Goal: Task Accomplishment & Management: Manage account settings

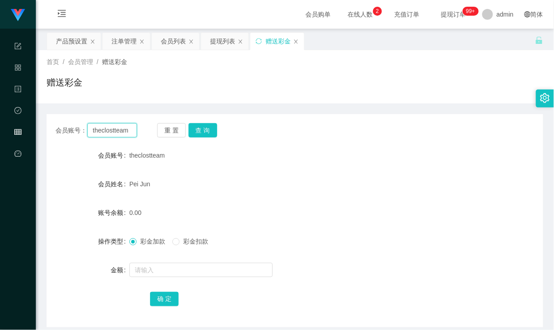
click at [119, 129] on input "theclostteam" at bounding box center [111, 130] width 49 height 14
type input "sasaQ"
click at [203, 126] on button "查 询" at bounding box center [203, 130] width 29 height 14
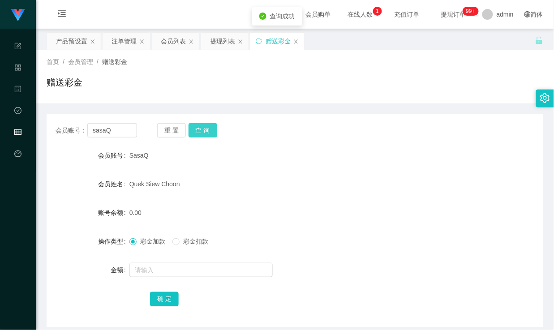
click at [208, 129] on button "查 询" at bounding box center [203, 130] width 29 height 14
click at [231, 159] on div "SasaQ" at bounding box center [275, 156] width 290 height 18
drag, startPoint x: 122, startPoint y: 128, endPoint x: 68, endPoint y: 129, distance: 53.8
click at [68, 129] on div "会员账号： [PERSON_NAME]" at bounding box center [97, 130] width 82 height 14
click at [204, 151] on div "SasaQ" at bounding box center [275, 156] width 290 height 18
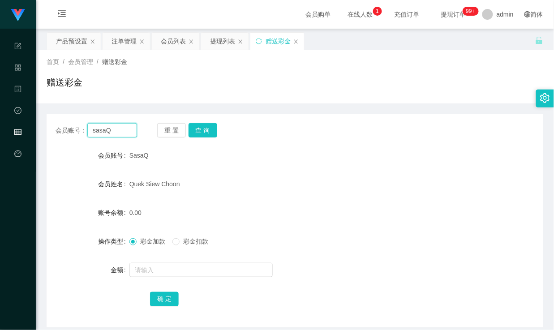
drag, startPoint x: 118, startPoint y: 129, endPoint x: 63, endPoint y: 126, distance: 55.2
click at [63, 126] on div "会员账号： [PERSON_NAME]" at bounding box center [97, 130] width 82 height 14
click at [109, 131] on input "sasaQ" at bounding box center [111, 130] width 49 height 14
drag, startPoint x: 117, startPoint y: 133, endPoint x: 68, endPoint y: 133, distance: 49.3
click at [68, 133] on div "会员账号： [PERSON_NAME]" at bounding box center [97, 130] width 82 height 14
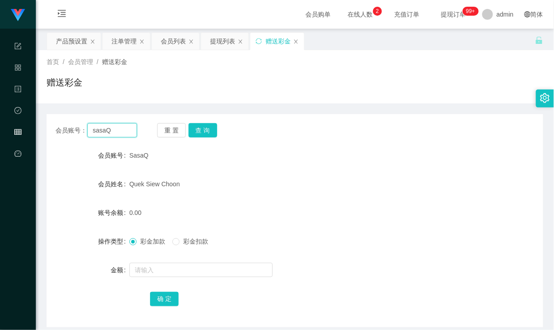
click at [120, 129] on input "sasaQ" at bounding box center [111, 130] width 49 height 14
click at [129, 129] on input "sasaQ" at bounding box center [111, 130] width 49 height 14
drag, startPoint x: 119, startPoint y: 131, endPoint x: 91, endPoint y: 135, distance: 28.5
click at [94, 135] on input "sasaQ" at bounding box center [111, 130] width 49 height 14
click at [124, 134] on input "sasaQ" at bounding box center [111, 130] width 49 height 14
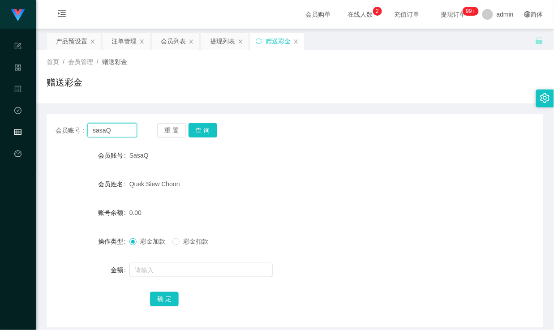
drag, startPoint x: 120, startPoint y: 130, endPoint x: 83, endPoint y: 134, distance: 36.4
click at [82, 133] on div "会员账号： [PERSON_NAME]" at bounding box center [97, 130] width 82 height 14
click at [117, 133] on input "sasaQ" at bounding box center [111, 130] width 49 height 14
click at [118, 128] on input "sasaQ" at bounding box center [111, 130] width 49 height 14
drag, startPoint x: 115, startPoint y: 131, endPoint x: 83, endPoint y: 130, distance: 31.8
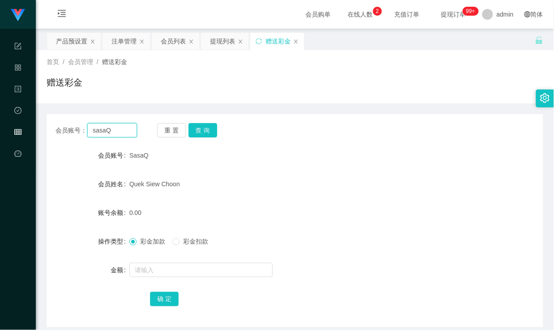
click at [76, 130] on div "会员账号： [PERSON_NAME]" at bounding box center [97, 130] width 82 height 14
click at [120, 130] on input "sasaQ" at bounding box center [111, 130] width 49 height 14
click at [123, 130] on input "sasaQ" at bounding box center [111, 130] width 49 height 14
click at [117, 128] on input "sasaQ" at bounding box center [111, 130] width 49 height 14
drag, startPoint x: 251, startPoint y: 169, endPoint x: 225, endPoint y: 192, distance: 34.3
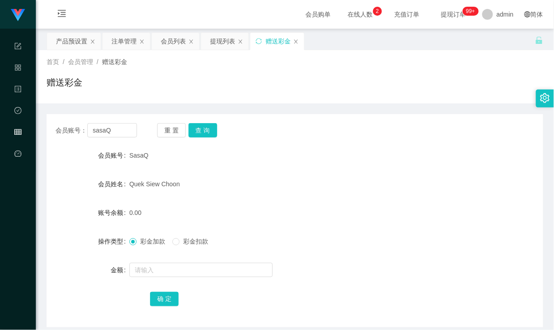
click at [251, 169] on form "会员账号 SasaQ 会员姓名 [PERSON_NAME] 账号余额 0.00 操作类型 彩金加款 彩金扣款 金额 确 定" at bounding box center [295, 227] width 497 height 161
click at [159, 270] on input "text" at bounding box center [201, 270] width 143 height 14
type input "19800"
click at [160, 296] on button "确 定" at bounding box center [164, 299] width 29 height 14
click at [315, 214] on div "19800.00" at bounding box center [275, 213] width 290 height 18
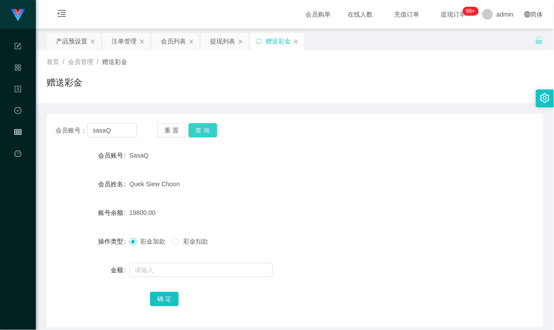
click at [211, 129] on button "查 询" at bounding box center [203, 130] width 29 height 14
drag, startPoint x: 113, startPoint y: 133, endPoint x: 51, endPoint y: 128, distance: 62.0
click at [51, 128] on div "会员账号： sasaQ 重 置 查 询" at bounding box center [295, 130] width 497 height 14
click at [154, 75] on div "首页 / 会员管理 / 赠送彩金 / 赠送彩金" at bounding box center [295, 76] width 497 height 39
click at [169, 45] on div "会员列表" at bounding box center [173, 41] width 25 height 17
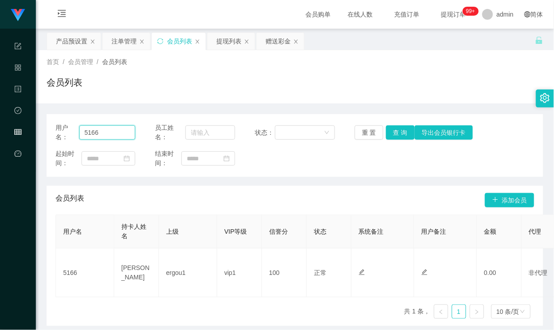
drag, startPoint x: 113, startPoint y: 135, endPoint x: 44, endPoint y: 129, distance: 68.9
click at [44, 129] on main "关闭左侧 关闭右侧 关闭其它 刷新页面 产品预设置 注单管理 会员列表 提现列表 赠送彩金 首页 / 会员管理 / 会员列表 / 会员列表 用户名： 5166…" at bounding box center [295, 178] width 519 height 298
paste input "sasaQ"
type input "sasaQ"
click at [390, 131] on button "查 询" at bounding box center [400, 133] width 29 height 14
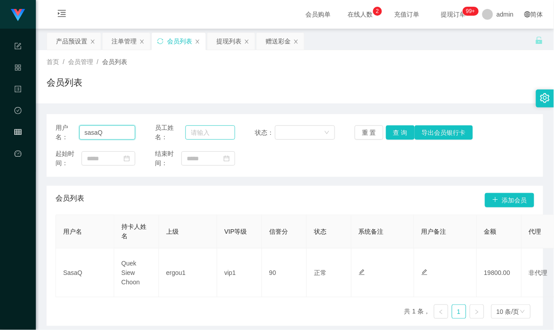
drag, startPoint x: 113, startPoint y: 132, endPoint x: 203, endPoint y: 132, distance: 91.0
click at [113, 132] on input "sasaQ" at bounding box center [107, 133] width 56 height 14
click at [397, 132] on button "查 询" at bounding box center [400, 133] width 29 height 14
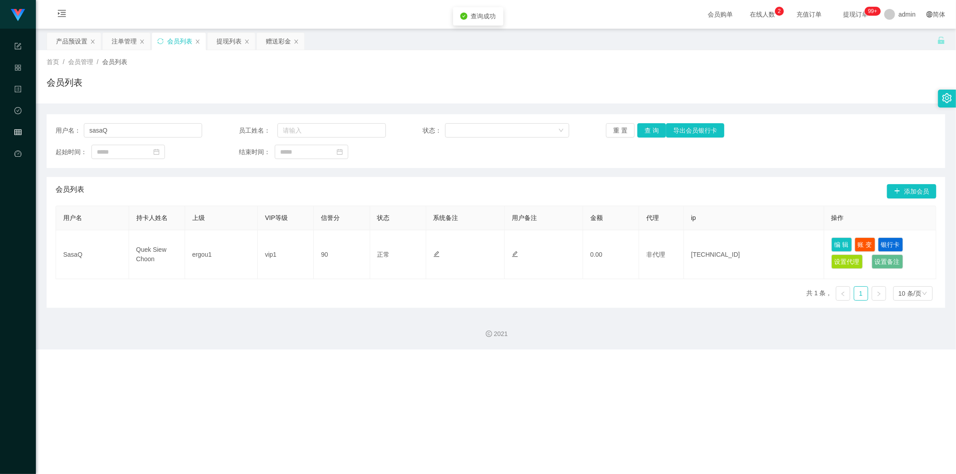
click at [266, 81] on div "会员列表" at bounding box center [496, 86] width 899 height 21
click at [229, 46] on div "提现列表" at bounding box center [228, 41] width 25 height 17
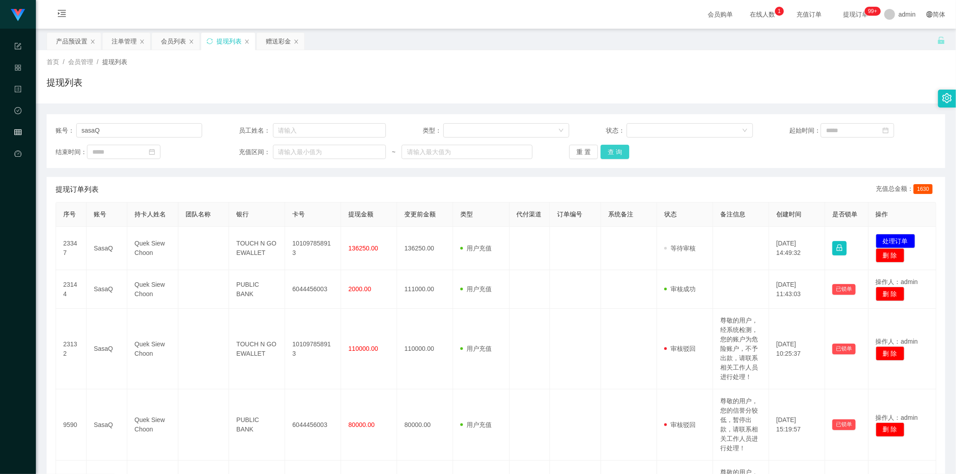
click at [554, 149] on button "查 询" at bounding box center [615, 152] width 29 height 14
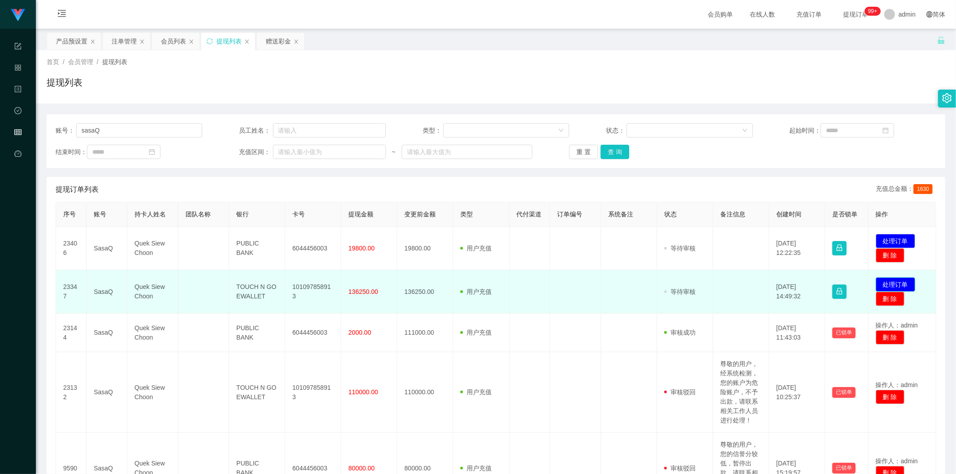
click at [554, 284] on button "处理订单" at bounding box center [895, 284] width 39 height 14
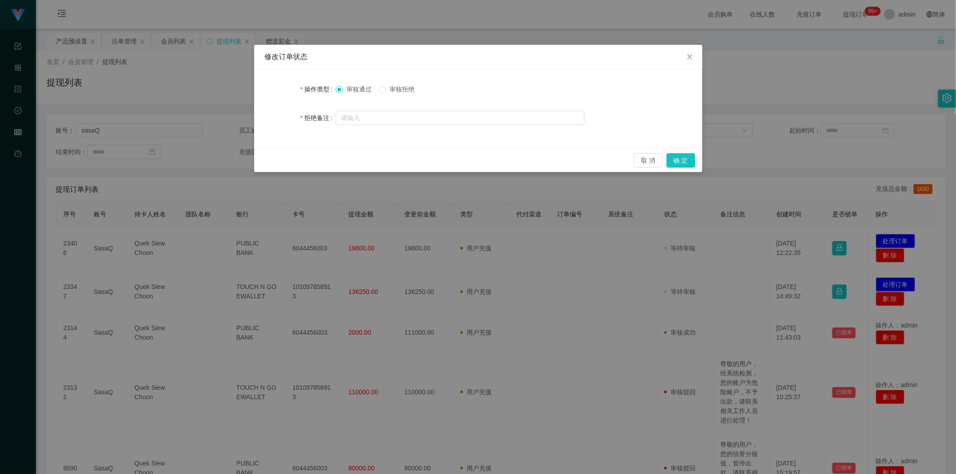
click at [413, 90] on span "审核拒绝" at bounding box center [402, 89] width 32 height 7
click at [415, 119] on input "text" at bounding box center [460, 118] width 249 height 14
paste input "系统检测您本次出款超过RM 100000,我们公司要求您联系财务总监进行缴纳大额保证金，确保你在我们公司存入的资金全部属于正规渠道来的，我们公司确认完毕后会在…"
drag, startPoint x: 438, startPoint y: 117, endPoint x: 274, endPoint y: 115, distance: 164.1
click at [274, 115] on div "拒绝备注 系统检测您本次出款超过RM 100000,我们公司要求您联系财务总监进行缴纳大额保证金，确保你在我们公司存入的资金全部属于正规渠道来的，我们公司确认…" at bounding box center [478, 118] width 427 height 18
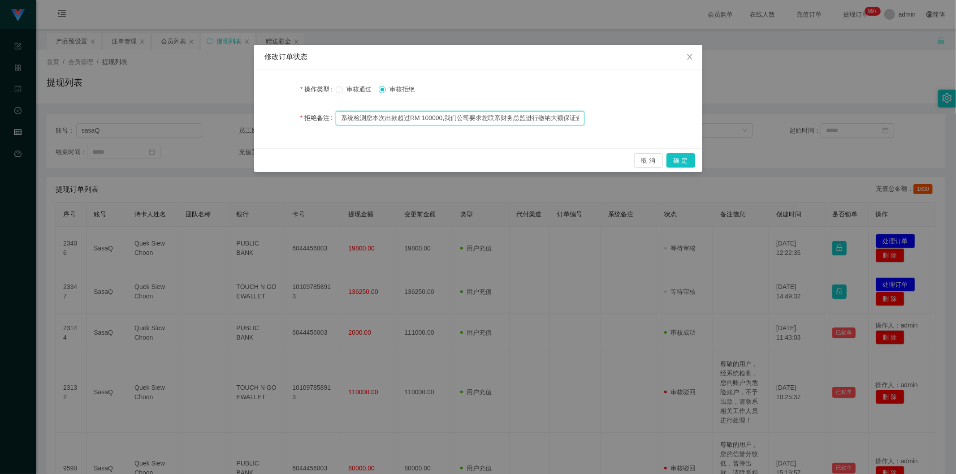
click at [372, 119] on input "系统检测您本次出款超过RM 100000,我们公司要求您联系财务总监进行缴纳大额保证金，确保你在我们公司存入的资金全部属于正规渠道来的，我们公司确认完毕后会在…" at bounding box center [460, 118] width 249 height 14
drag, startPoint x: 353, startPoint y: 117, endPoint x: 316, endPoint y: 117, distance: 36.8
click at [316, 117] on div "拒绝备注 系统检测您本次出款超过RM 100000,我们公司要求您联系财务总监进行缴纳大额保证金，确保你在我们公司存入的资金全部属于正规渠道来的，我们公司确认…" at bounding box center [478, 118] width 427 height 18
click at [370, 117] on input "系统检测您本次出款超过RM 100000,我们公司要求您联系财务总监进行缴纳大额保证金，确保你在我们公司存入的资金全部属于正规渠道来的，我们公司确认完毕后会在…" at bounding box center [460, 118] width 249 height 14
drag, startPoint x: 352, startPoint y: 117, endPoint x: 399, endPoint y: 121, distance: 47.2
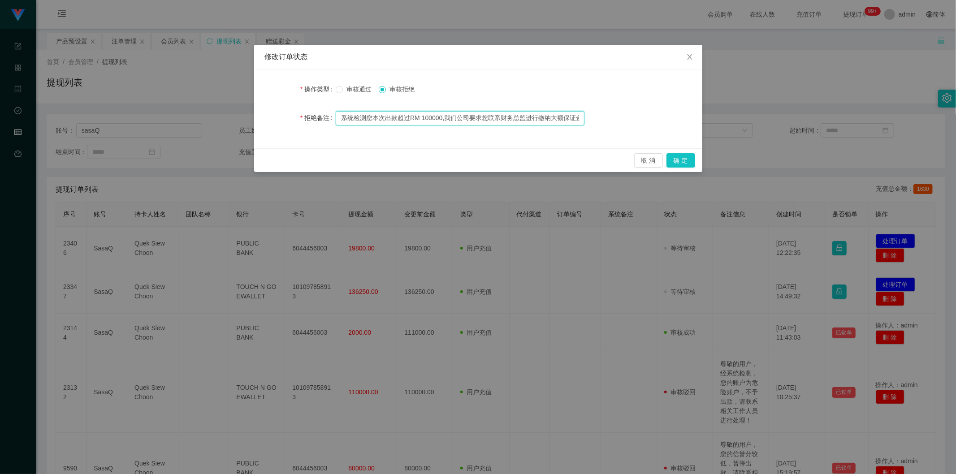
click at [399, 121] on input "系统检测您本次出款超过RM 100000,我们公司要求您联系财务总监进行缴纳大额保证金，确保你在我们公司存入的资金全部属于正规渠道来的，我们公司确认完毕后会在…" at bounding box center [460, 118] width 249 height 14
click at [421, 121] on input "系统检测您本次出款超过RM 100000,我们公司要求您联系财务总监进行缴纳大额保证金，确保你在我们公司存入的资金全部属于正规渠道来的，我们公司确认完毕后会在…" at bounding box center [460, 118] width 249 height 14
drag, startPoint x: 449, startPoint y: 118, endPoint x: 579, endPoint y: 118, distance: 129.5
click at [554, 118] on input "系统检测您本次出款超过RM 100000,我们公司要求您联系财务总监进行缴纳大额保证金，确保你在我们公司存入的资金全部属于正规渠道来的，我们公司确认完毕后会在…" at bounding box center [460, 118] width 249 height 14
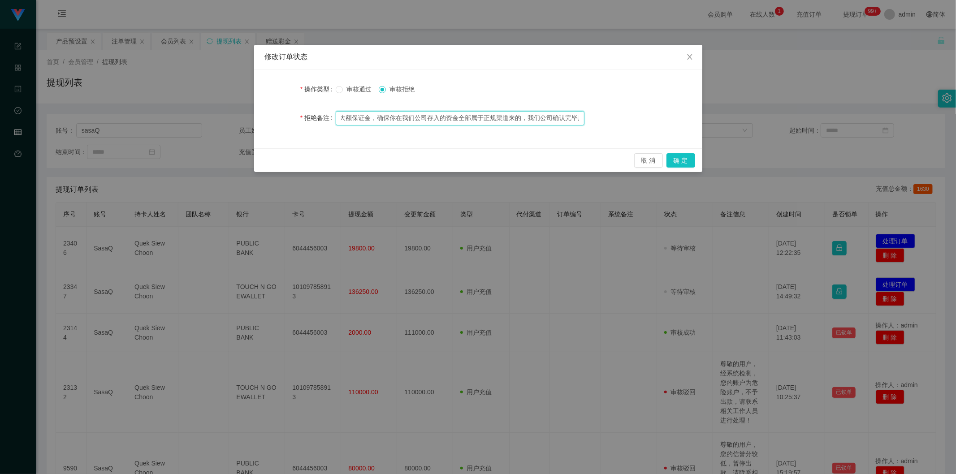
click at [433, 117] on input "系统检测您本次出款超过RM 100000,我们公司要求您联系财务总监进行缴纳大额保证金，确保你在我们公司存入的资金全部属于正规渠道来的，我们公司确认完毕后会在…" at bounding box center [460, 118] width 249 height 14
drag, startPoint x: 553, startPoint y: 121, endPoint x: 586, endPoint y: 119, distance: 33.2
click at [554, 119] on div "拒绝备注 系统检测您本次出款超过RM 100000,我们公司要求您联系财务总监进行缴纳大额保证金，确保你在我们公司存入的资金全部属于正规渠道来的，我们公司确认…" at bounding box center [478, 118] width 427 height 18
click at [465, 114] on input "系统检测您本次出款超过RM 100000,我们公司要求您联系财务总监进行缴纳大额保证金，确保你在我们公司存入的资金全部属于正规渠道来的，我们公司确认完毕后会在…" at bounding box center [460, 118] width 249 height 14
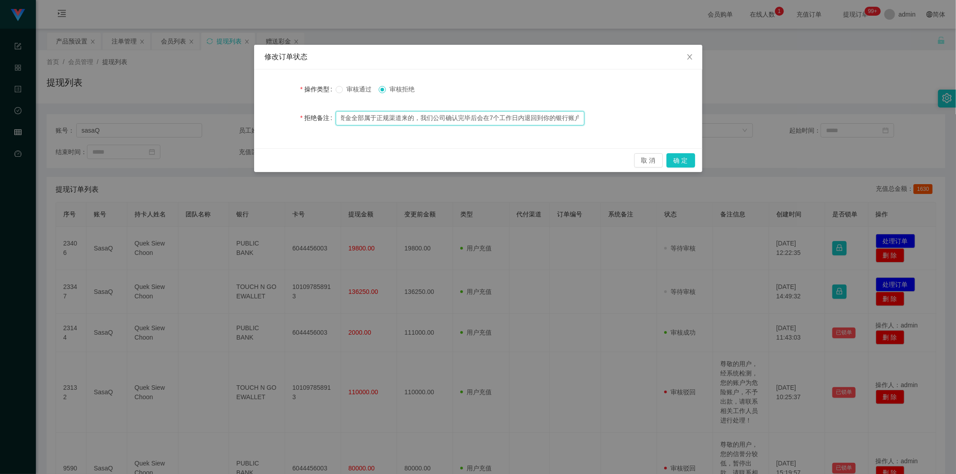
click at [522, 117] on input "系统检测您本次出款超过RM 100000,我们公司要求您联系财务总监进行缴纳大额保证金，确保你在我们公司存入的资金全部属于正规渠道来的，我们公司确认完毕后会在…" at bounding box center [460, 118] width 249 height 14
drag, startPoint x: 404, startPoint y: 115, endPoint x: 594, endPoint y: 123, distance: 190.2
click at [554, 123] on div "拒绝备注 系统检测您本次出款超过RM 100000,我们公司要求您联系财务总监进行缴纳大额保证金，确保你在我们公司存入的资金全部属于正规渠道来的，我们公司确认…" at bounding box center [478, 118] width 427 height 18
click at [368, 117] on input "系统检测您本次出款超过RM 100000,我们公司要求您联系财务总监进行缴纳大额保证金，确保你在我们公司存入的资金全部属于正规渠道来的，我们公司确认完毕后会在…" at bounding box center [460, 118] width 249 height 14
drag, startPoint x: 339, startPoint y: 119, endPoint x: 615, endPoint y: 117, distance: 276.1
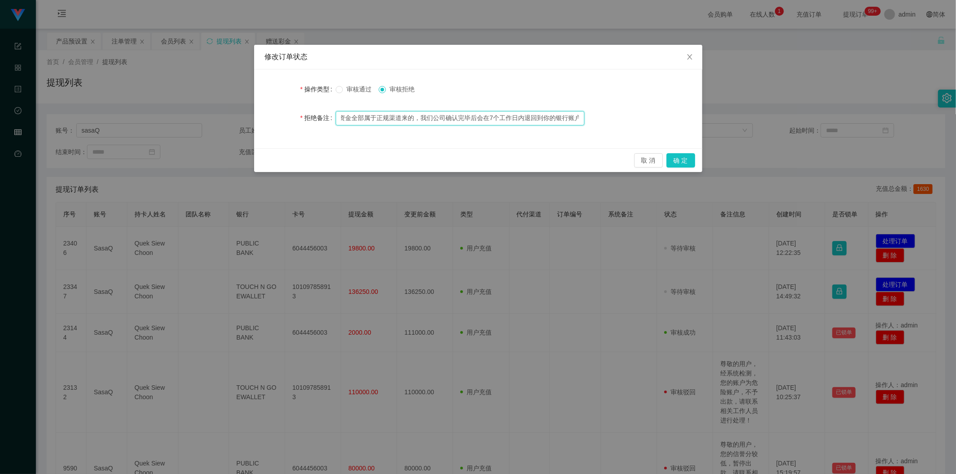
click at [554, 117] on div "拒绝备注 系统检测您本次出款超过RM 100000,我们公司要求您联系财务总监进行缴纳大额保证金，确保你在我们公司存入的资金全部属于正规渠道来的，我们公司确认…" at bounding box center [478, 118] width 427 height 18
click at [554, 120] on input "系统检测您本次出款超过RM 100000,我们公司要求您联系财务总监进行缴纳大额保证金，确保你在我们公司存入的资金全部属于正规渠道来的，我们公司确认完毕后会在…" at bounding box center [460, 118] width 249 height 14
type input "系统检测您本次出款超过RM 100000,我们公司要求您联系财务总监进行缴纳大额保证金，确保你在我们公司存入的资金全部属于正规渠道来的，我们公司确认完毕后会在…"
click at [554, 160] on button "确 定" at bounding box center [681, 160] width 29 height 14
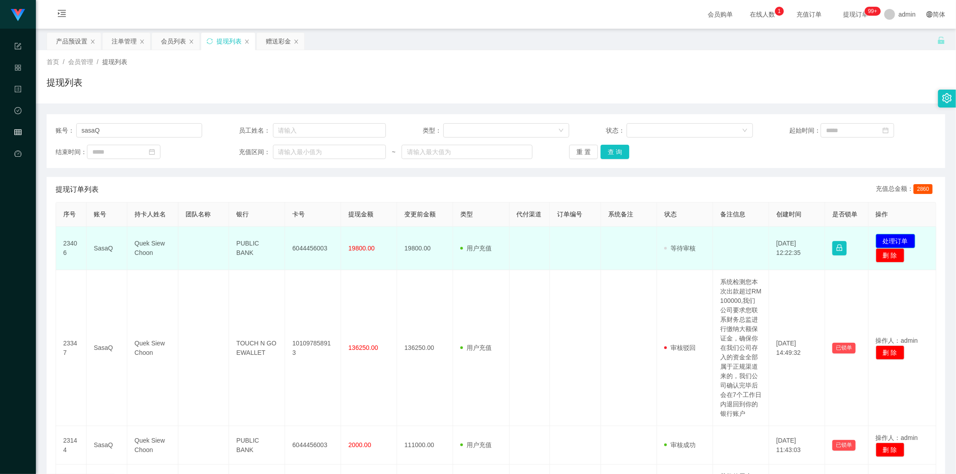
click at [554, 239] on button "处理订单" at bounding box center [895, 241] width 39 height 14
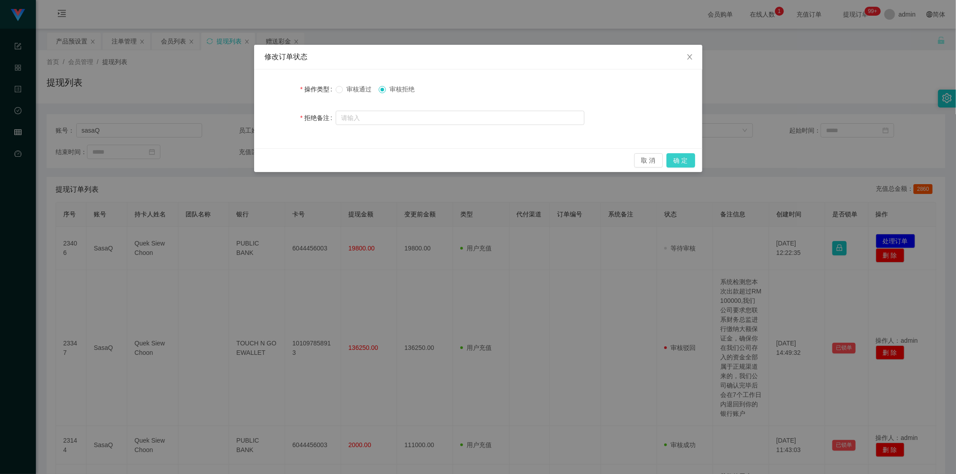
click at [554, 161] on button "确 定" at bounding box center [681, 160] width 29 height 14
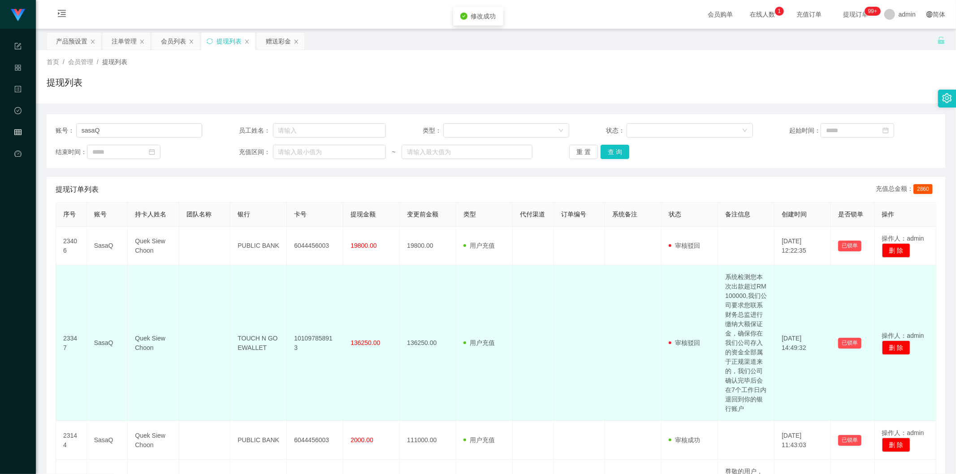
scroll to position [50, 0]
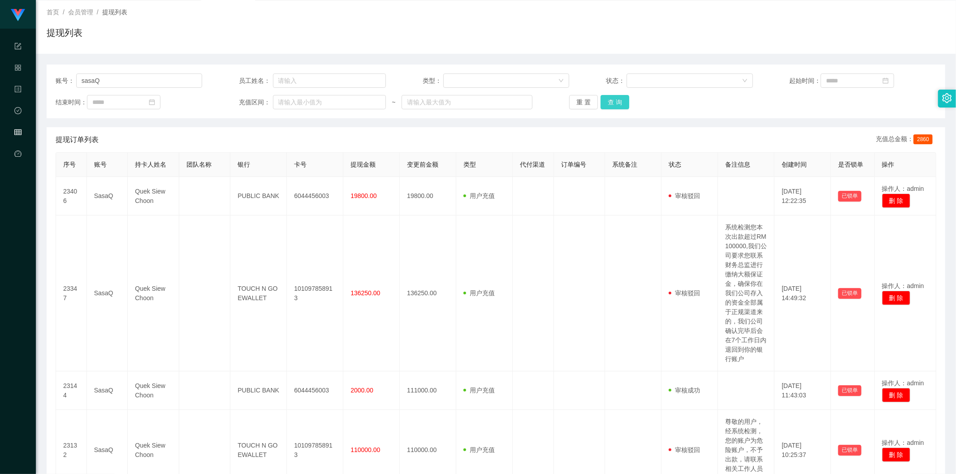
click at [554, 101] on button "查 询" at bounding box center [615, 102] width 29 height 14
click at [554, 104] on button "查 询" at bounding box center [615, 102] width 29 height 14
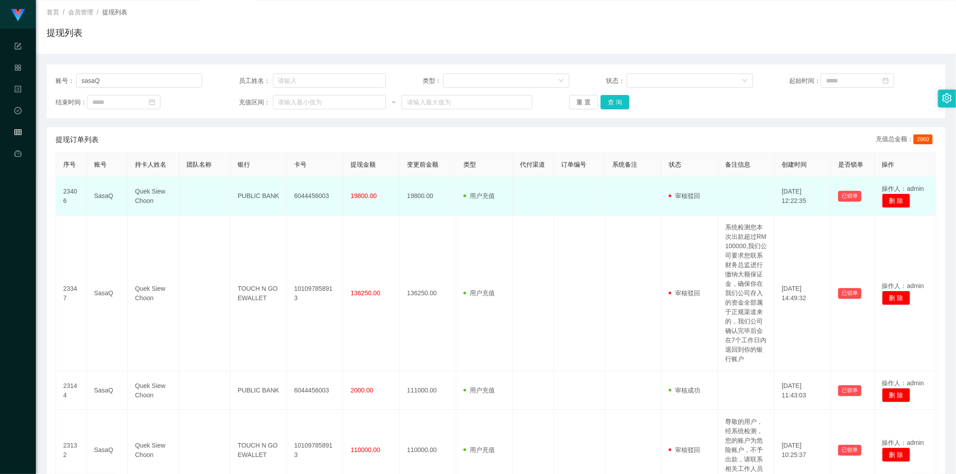
click at [358, 198] on span "19800.00" at bounding box center [364, 195] width 26 height 7
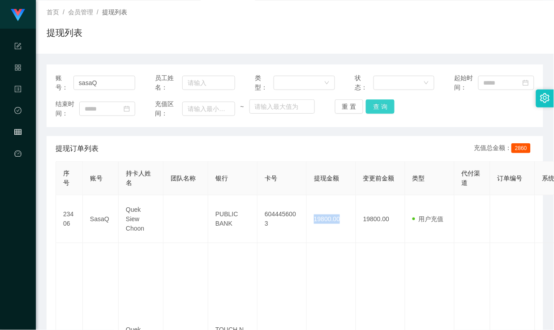
click at [377, 109] on button "查 询" at bounding box center [380, 107] width 29 height 14
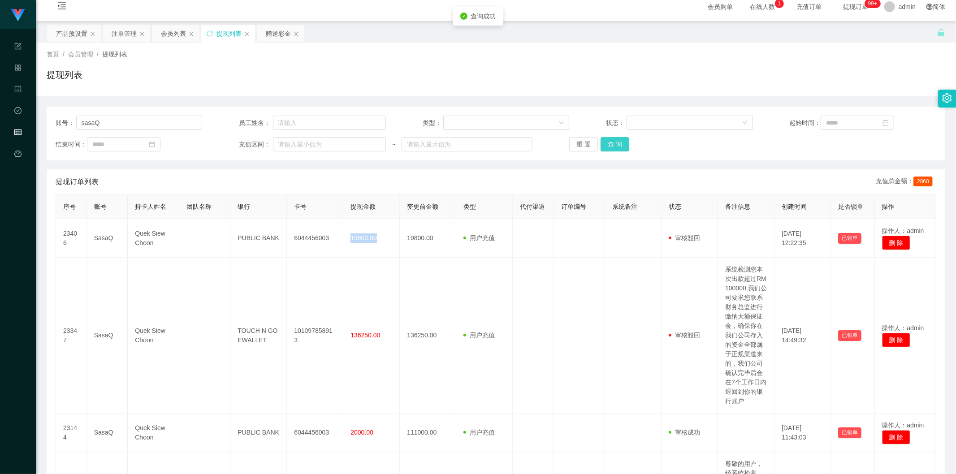
scroll to position [0, 0]
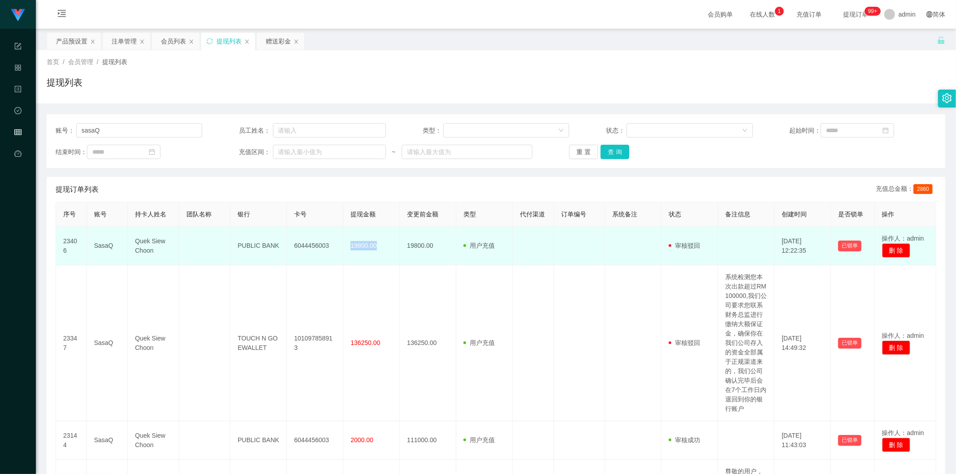
click at [366, 246] on span "19800.00" at bounding box center [364, 245] width 26 height 7
click at [103, 247] on td "SasaQ" at bounding box center [107, 246] width 41 height 39
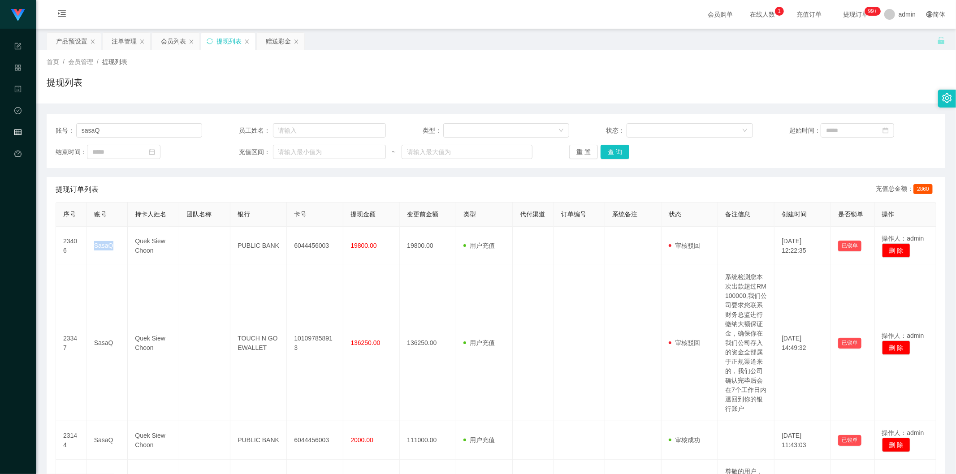
copy td "SasaQ"
click at [165, 57] on div "首页 / 会员管理 / 提现列表 /" at bounding box center [496, 61] width 899 height 9
click at [106, 41] on div "注单管理" at bounding box center [127, 41] width 48 height 17
click at [275, 38] on div "赠送彩金" at bounding box center [278, 41] width 25 height 17
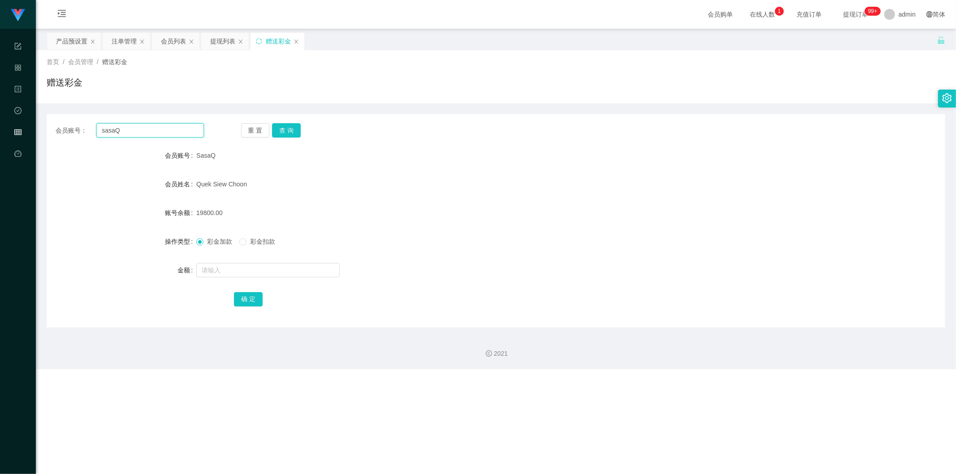
click at [139, 131] on input "sasaQ" at bounding box center [150, 130] width 108 height 14
click at [288, 124] on button "查 询" at bounding box center [286, 130] width 29 height 14
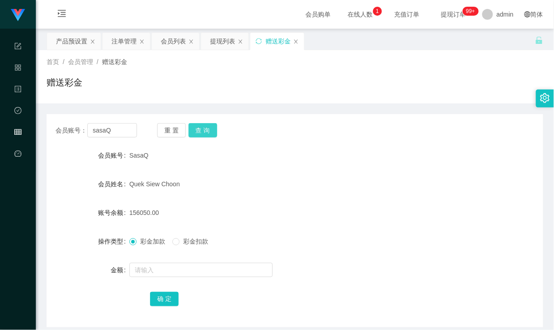
click at [207, 126] on button "查 询" at bounding box center [203, 130] width 29 height 14
click at [204, 127] on button "查 询" at bounding box center [203, 130] width 29 height 14
click at [208, 129] on button "查 询" at bounding box center [203, 130] width 29 height 14
drag, startPoint x: 118, startPoint y: 134, endPoint x: 82, endPoint y: 132, distance: 36.3
click at [82, 132] on div "会员账号： [PERSON_NAME]" at bounding box center [97, 130] width 82 height 14
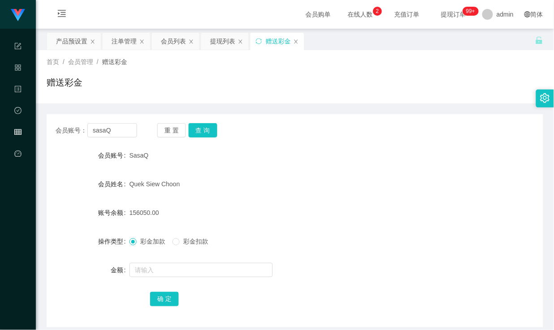
drag, startPoint x: 302, startPoint y: 132, endPoint x: 294, endPoint y: 117, distance: 16.6
click at [302, 132] on div "会员账号： sasaQ 重 置 查 询" at bounding box center [295, 130] width 497 height 14
click at [216, 45] on div "提现列表" at bounding box center [222, 41] width 25 height 17
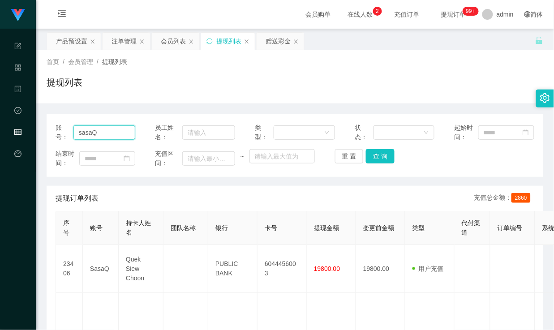
drag, startPoint x: 110, startPoint y: 135, endPoint x: 47, endPoint y: 132, distance: 63.3
click at [47, 132] on div "账号： sasaQ 员工姓名： 类型： 状态： 起始时间： 结束时间： 充值区间： ~ 重 置 查 询" at bounding box center [295, 145] width 497 height 63
click at [382, 156] on button "查 询" at bounding box center [380, 156] width 29 height 14
